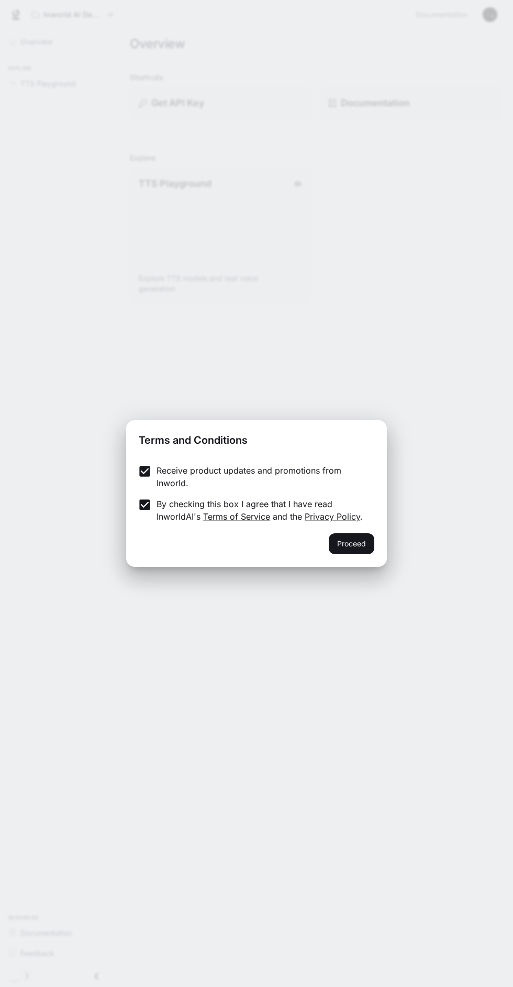
click at [361, 546] on button "Proceed" at bounding box center [352, 543] width 46 height 21
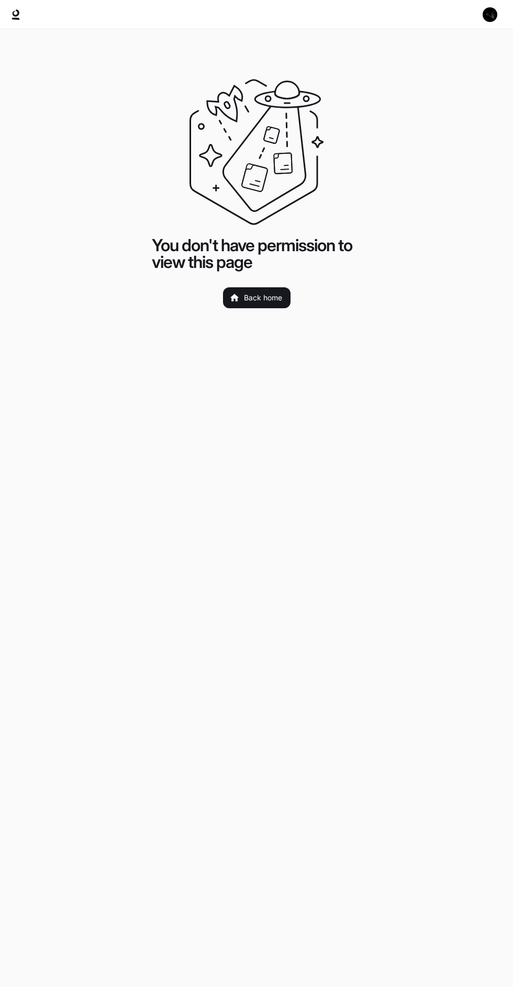
click at [260, 302] on link "Back home" at bounding box center [256, 297] width 67 height 21
